Goal: Information Seeking & Learning: Learn about a topic

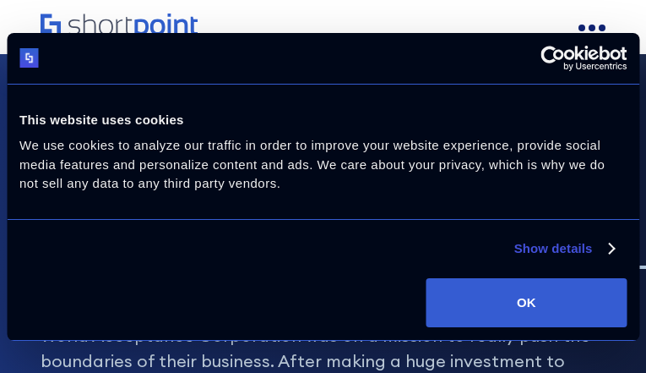
scroll to position [5724, 0]
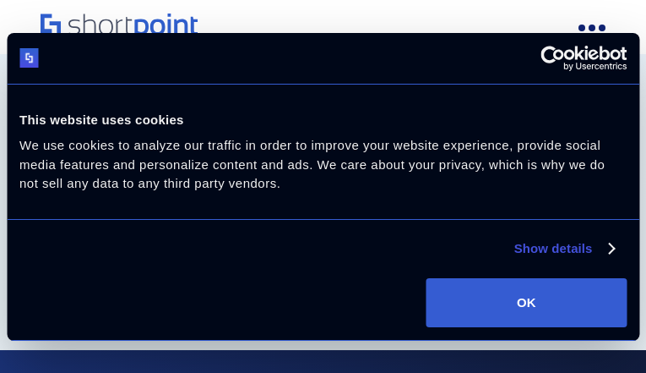
scroll to position [8505, 0]
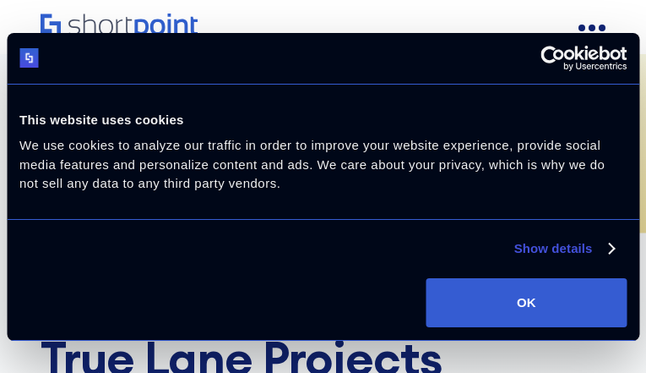
scroll to position [1741, 0]
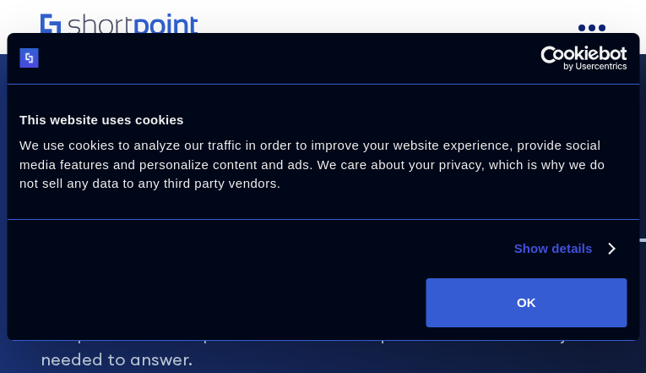
scroll to position [3529, 0]
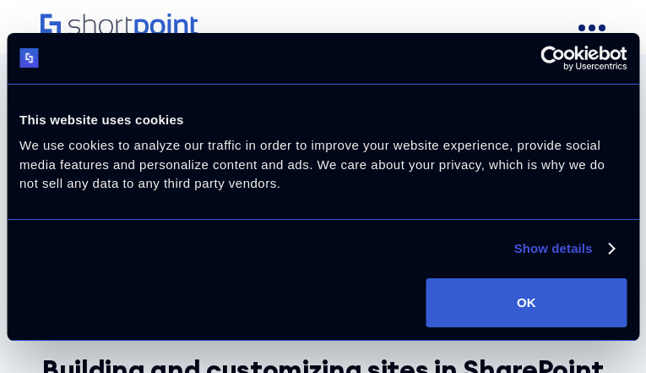
scroll to position [5457, 0]
